Goal: Task Accomplishment & Management: Use online tool/utility

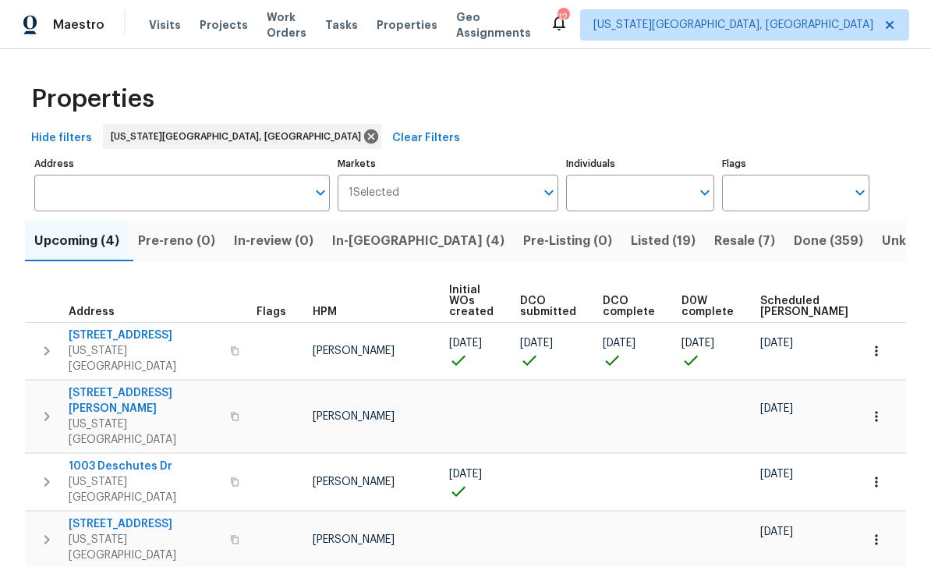
click at [384, 243] on span "In-[GEOGRAPHIC_DATA] (4)" at bounding box center [418, 241] width 172 height 22
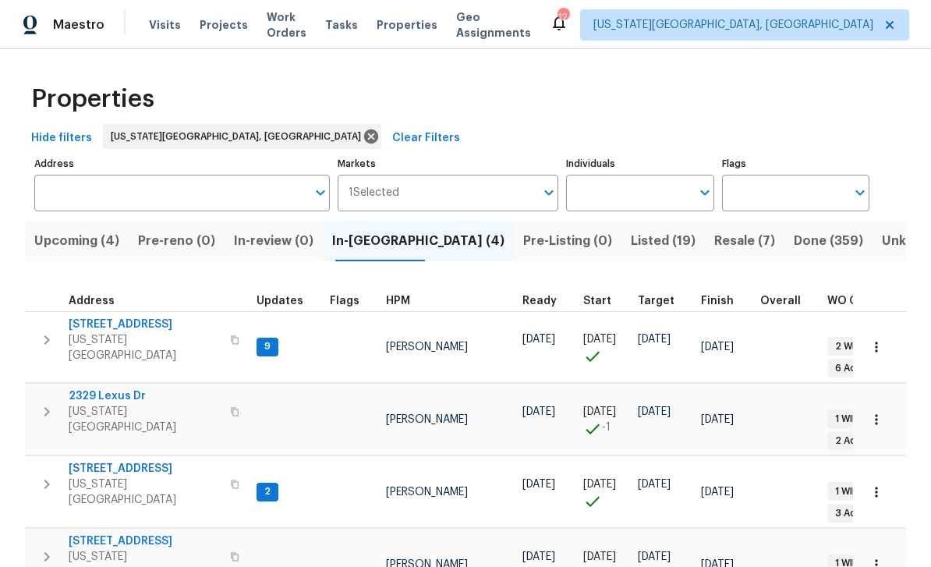
scroll to position [12, 0]
click at [233, 480] on icon "button" at bounding box center [235, 484] width 8 height 9
click at [140, 461] on span "4785 Live Oak Dr" at bounding box center [145, 469] width 152 height 16
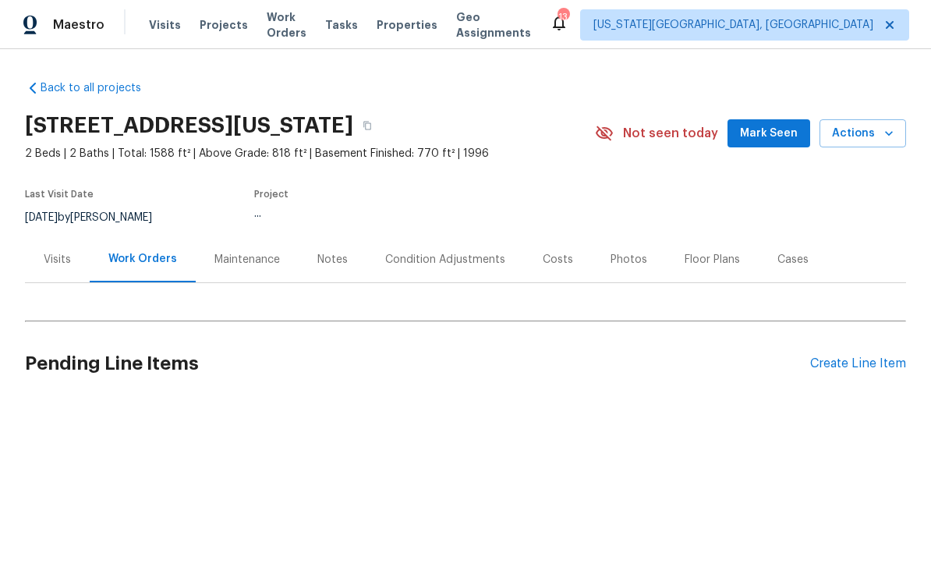
click at [890, 136] on icon "button" at bounding box center [889, 134] width 16 height 16
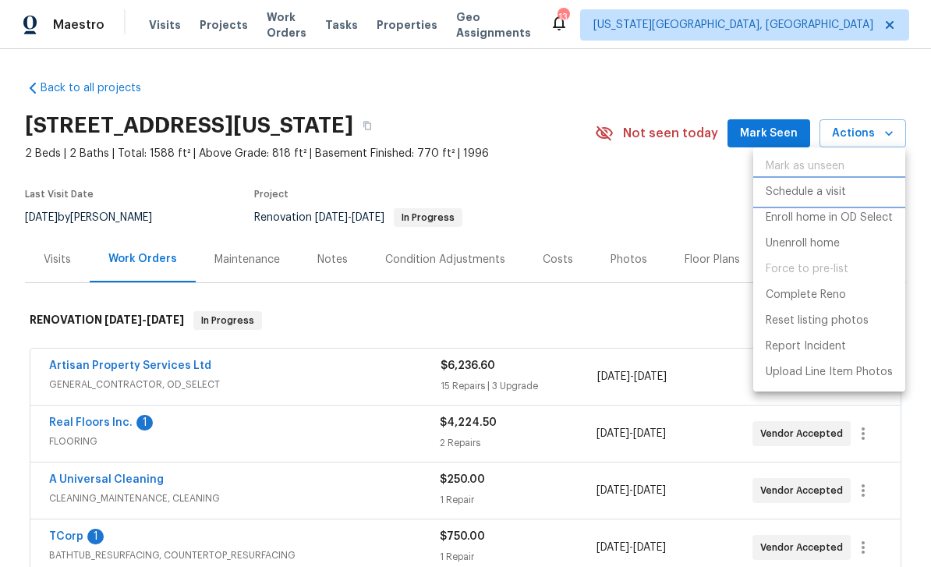
click at [822, 191] on p "Schedule a visit" at bounding box center [806, 192] width 80 height 16
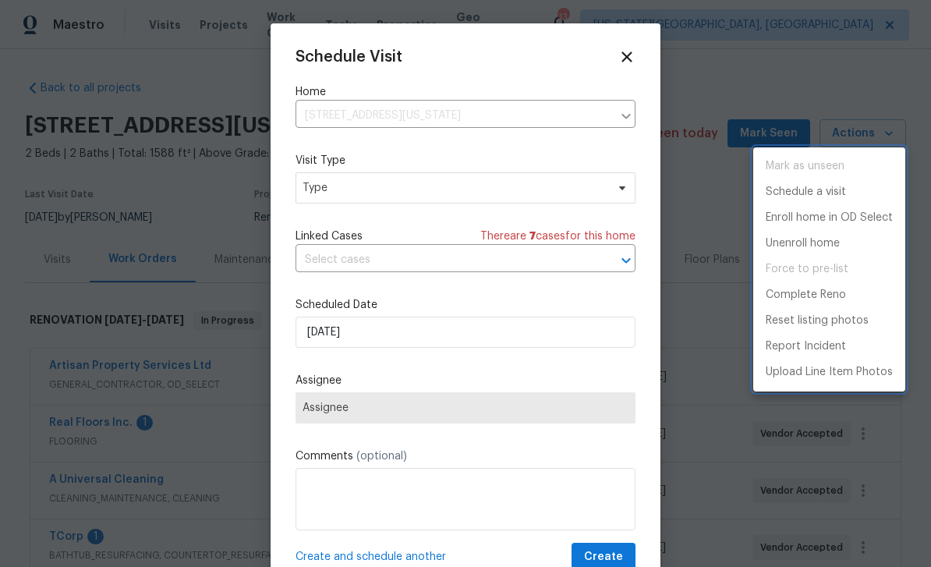
click at [440, 266] on div at bounding box center [465, 283] width 931 height 567
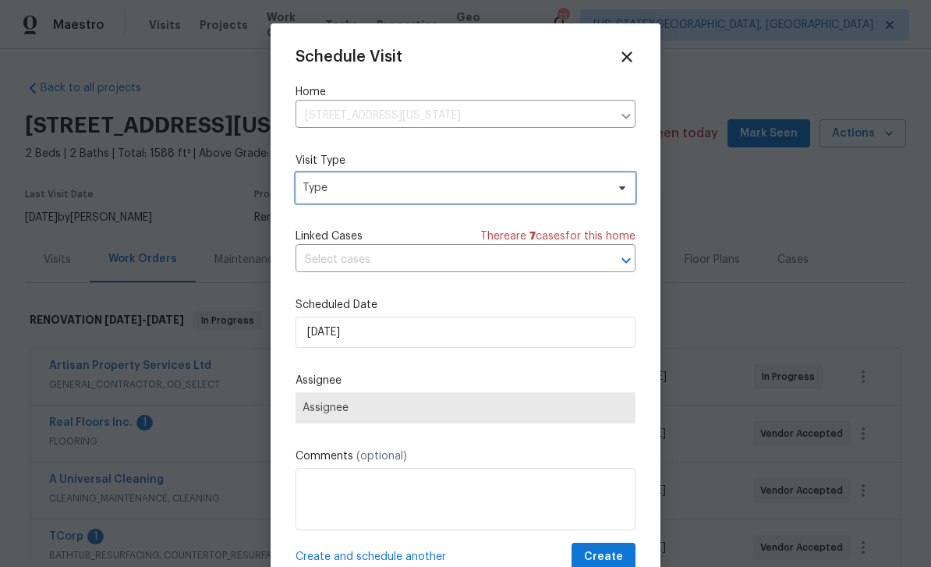
click at [464, 203] on span "Type" at bounding box center [465, 187] width 340 height 31
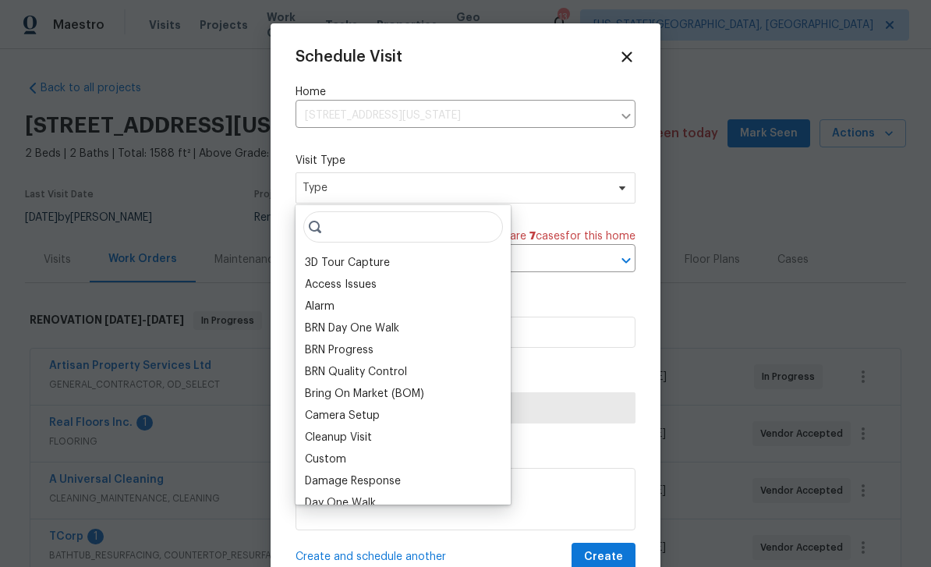
click at [334, 341] on div "BRN Progress" at bounding box center [403, 350] width 206 height 22
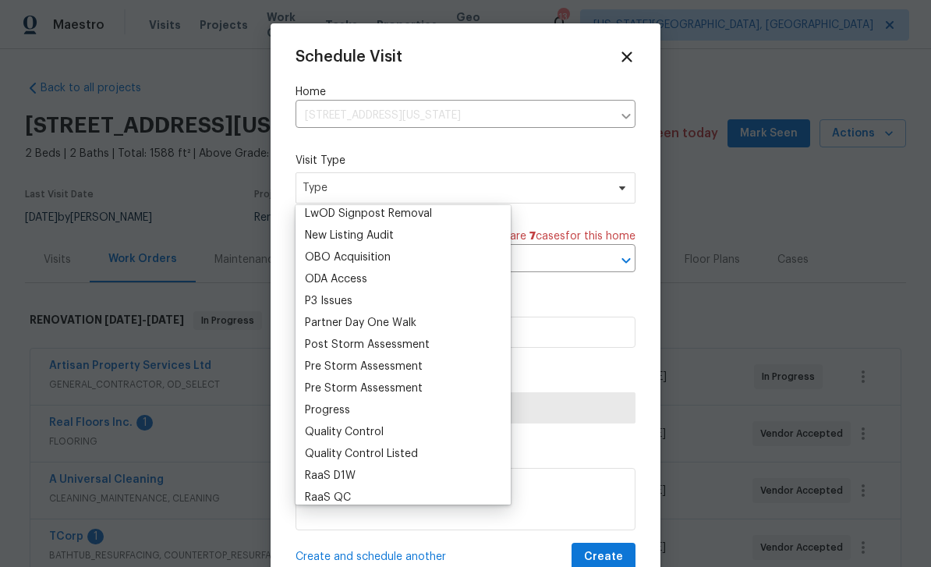
scroll to position [865, 0]
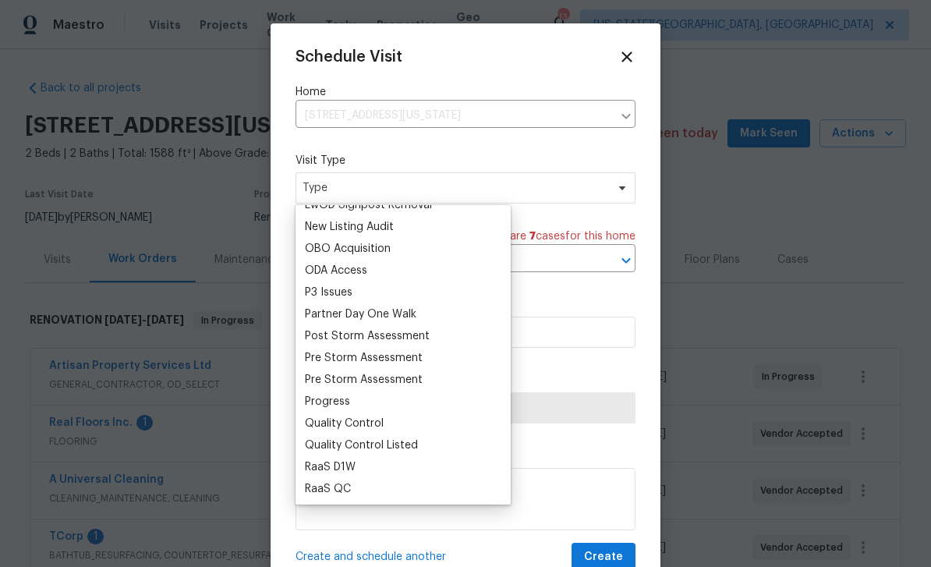
click at [331, 399] on div "Progress" at bounding box center [327, 402] width 45 height 16
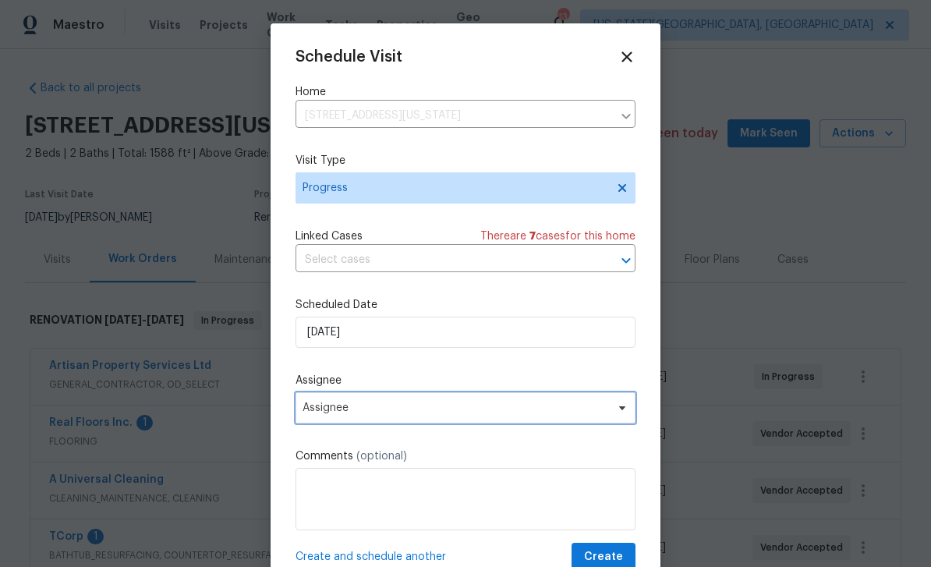
click at [438, 422] on span "Assignee" at bounding box center [465, 407] width 340 height 31
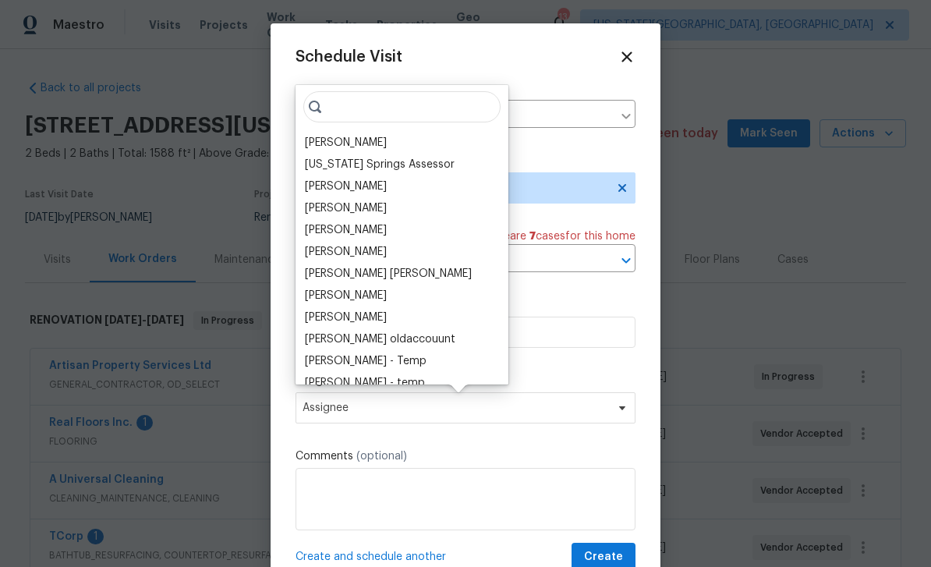
click at [345, 150] on div "[PERSON_NAME]" at bounding box center [346, 143] width 82 height 16
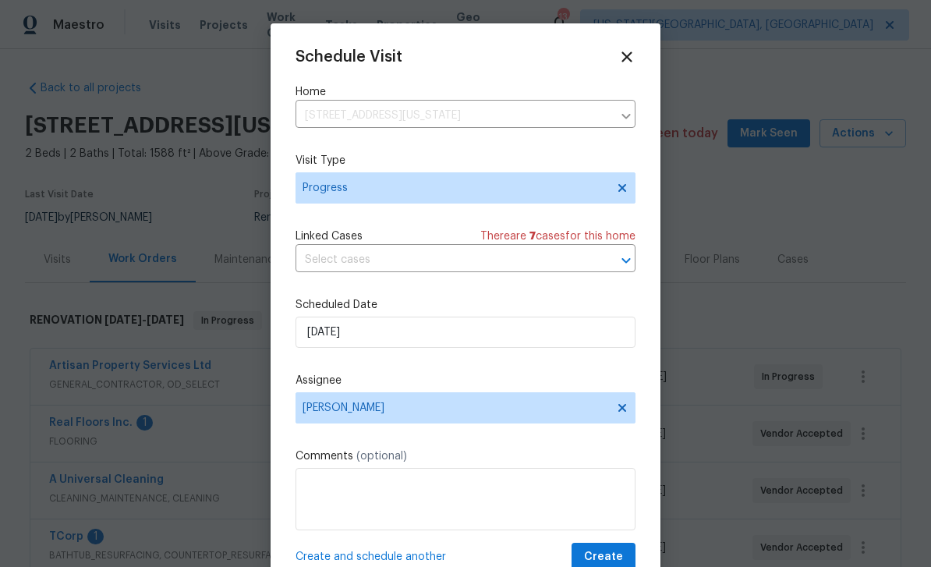
click at [611, 547] on button "Create" at bounding box center [603, 557] width 64 height 29
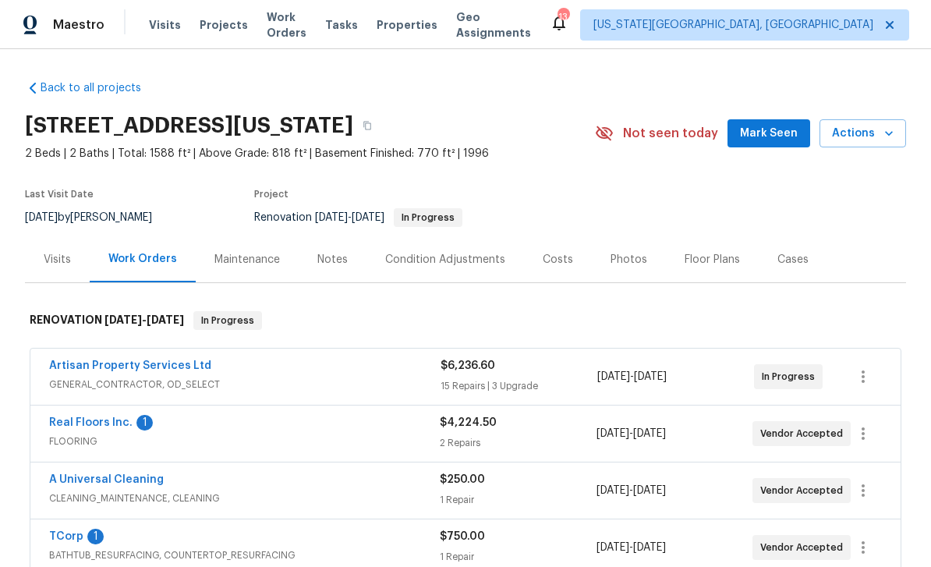
click at [415, 26] on span "Properties" at bounding box center [407, 25] width 61 height 16
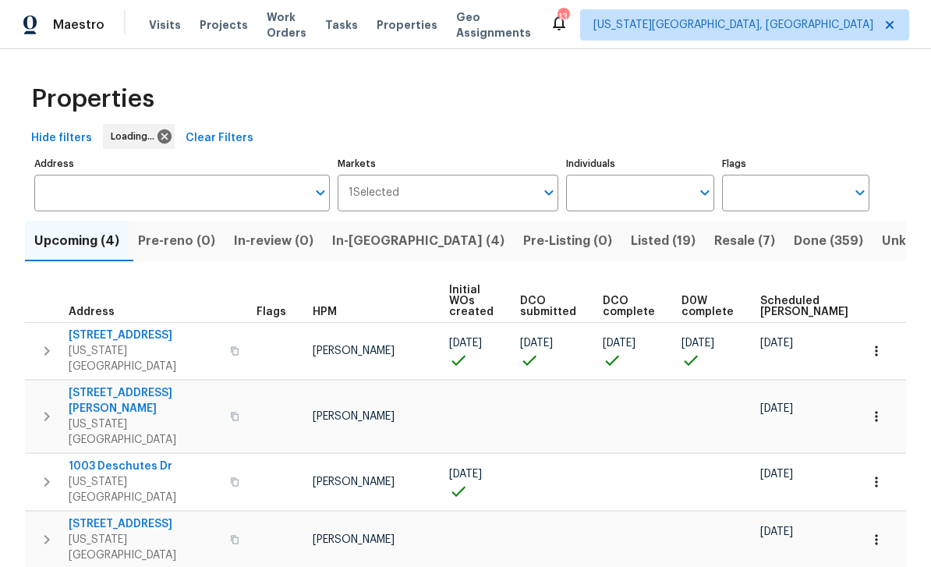
click at [352, 21] on span "Tasks" at bounding box center [341, 24] width 33 height 11
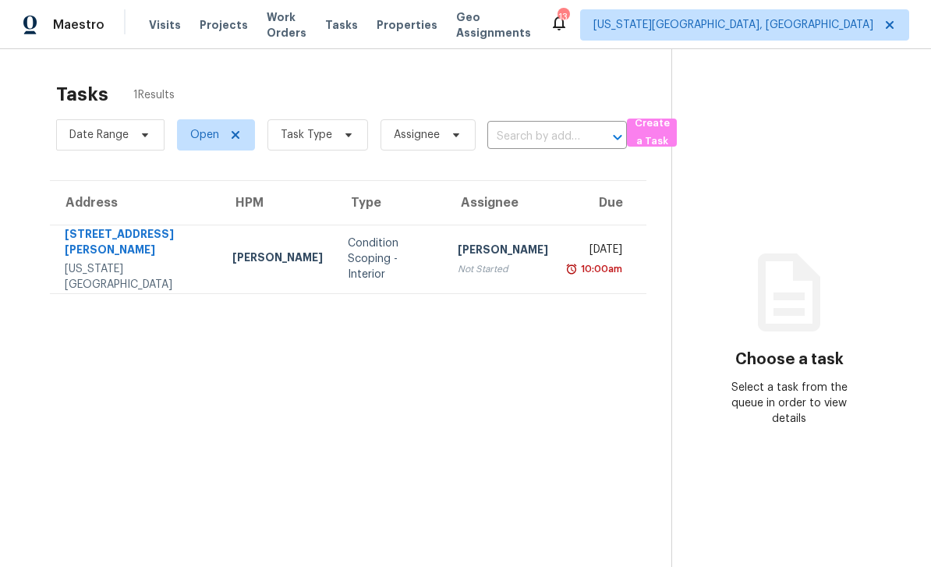
click at [295, 21] on span "Work Orders" at bounding box center [287, 24] width 40 height 31
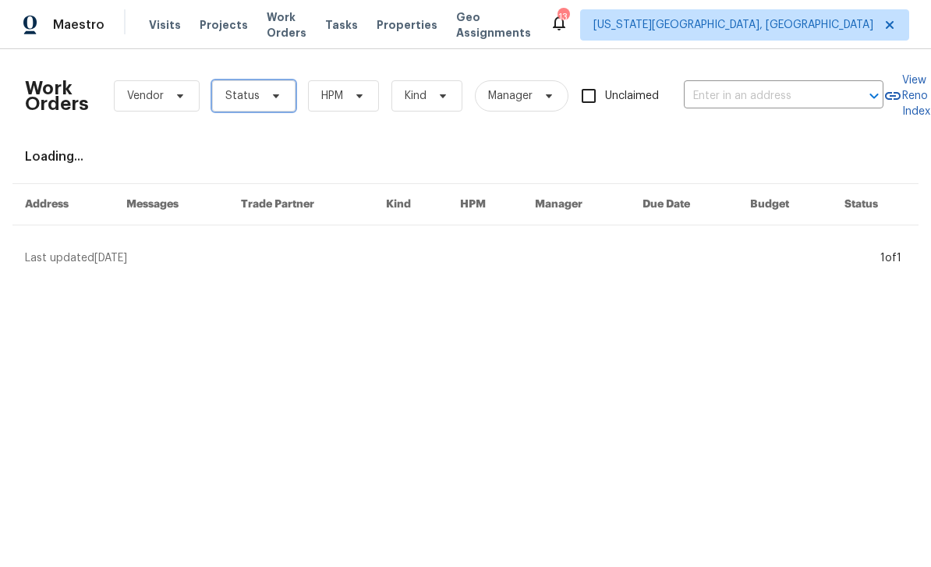
click at [280, 94] on span "Status" at bounding box center [253, 95] width 83 height 31
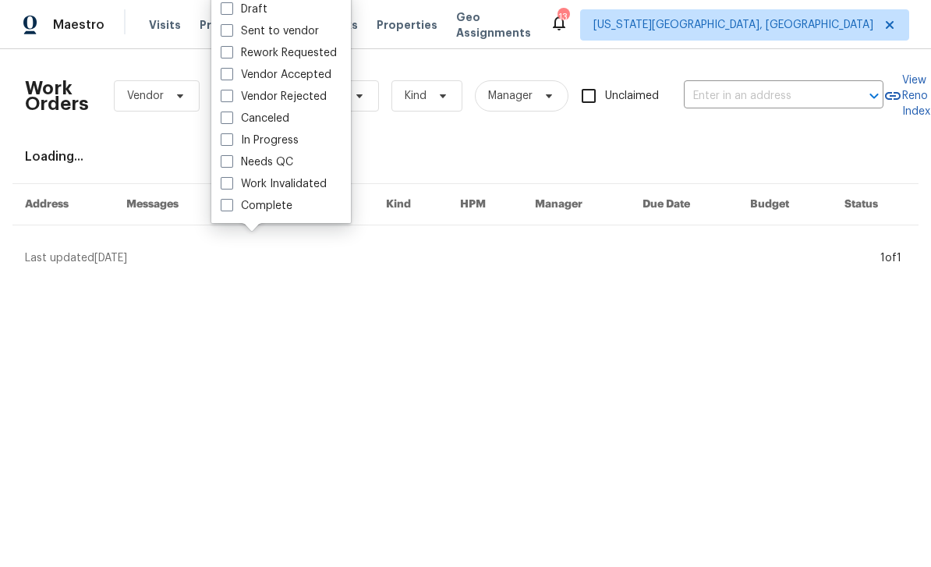
click at [231, 156] on span at bounding box center [227, 161] width 12 height 12
click at [231, 156] on input "Needs QC" at bounding box center [226, 159] width 10 height 10
checkbox input "true"
